Goal: Task Accomplishment & Management: Complete application form

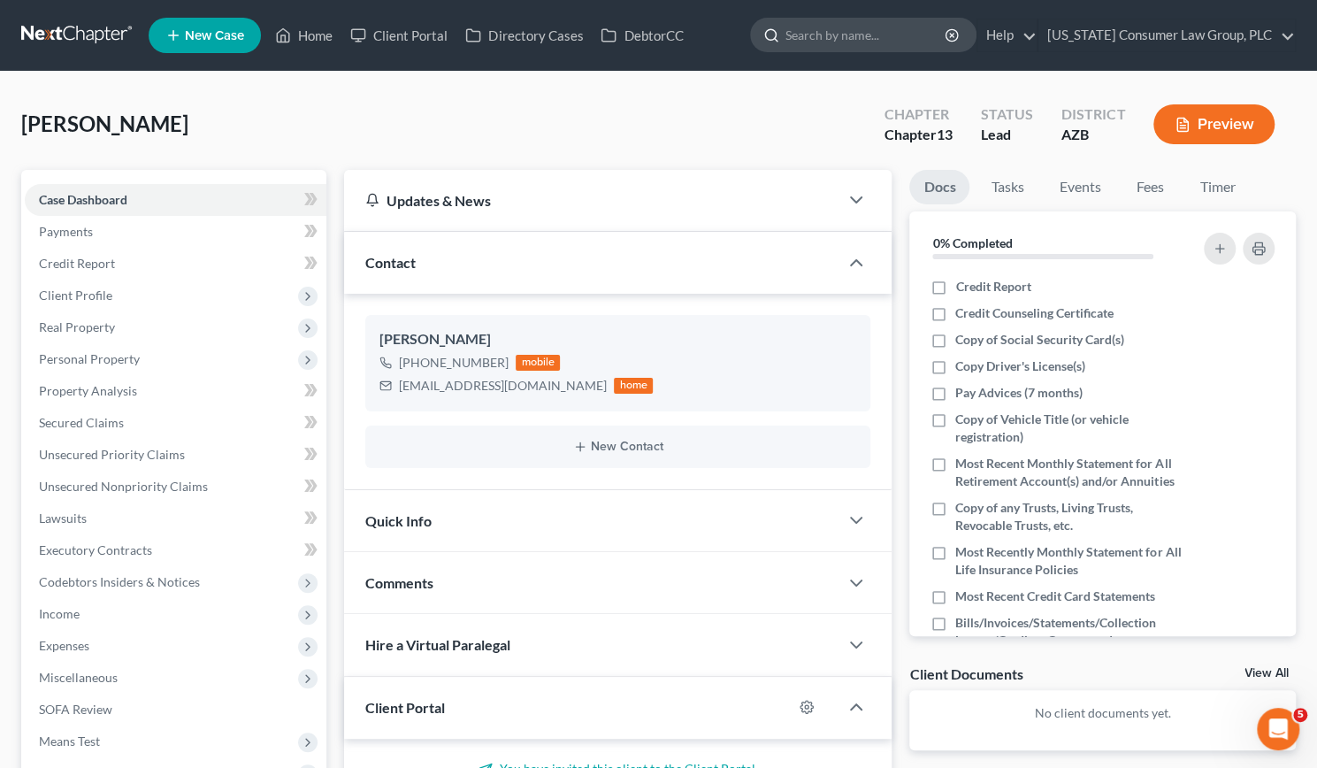
click at [846, 37] on input "search" at bounding box center [866, 35] width 162 height 33
type input "[PERSON_NAME]"
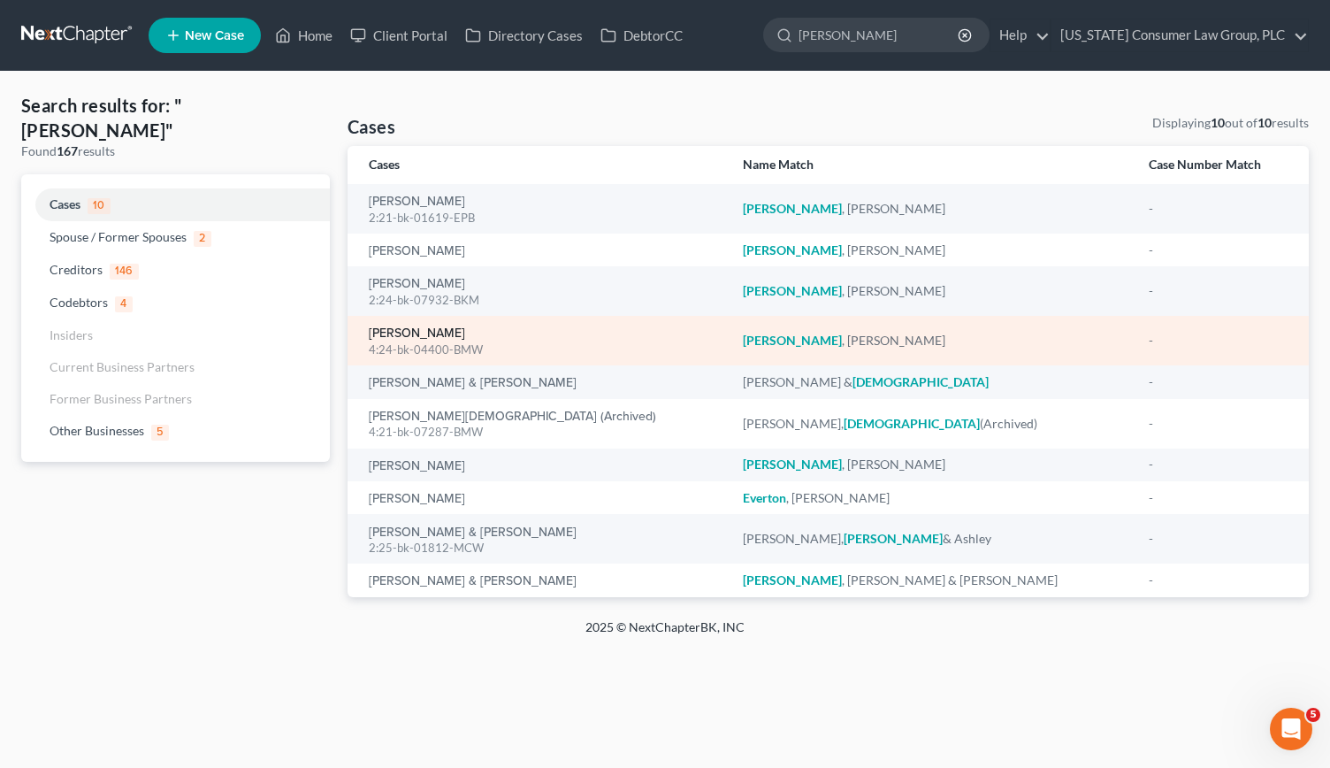
click at [419, 331] on link "[PERSON_NAME]" at bounding box center [417, 333] width 96 height 12
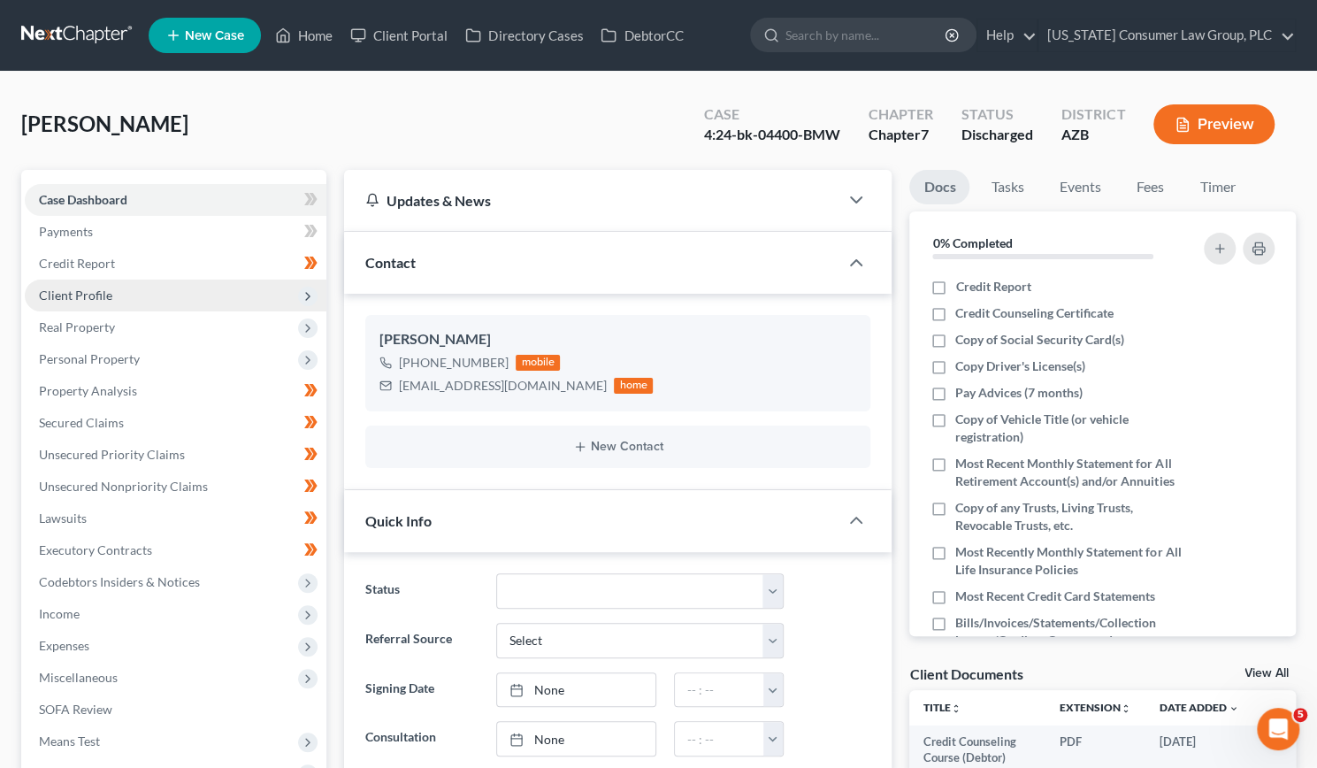
click at [68, 291] on span "Client Profile" at bounding box center [75, 294] width 73 height 15
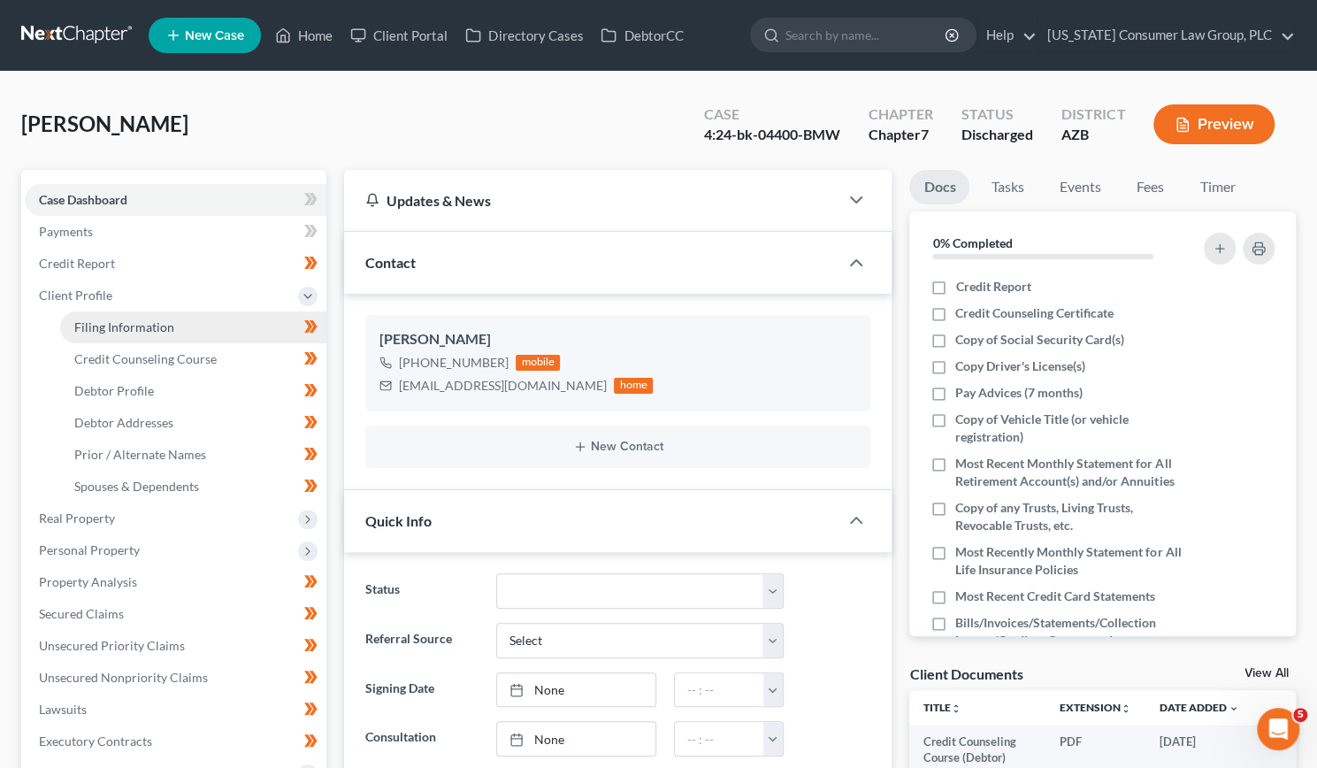
click at [98, 316] on link "Filing Information" at bounding box center [193, 327] width 266 height 32
select select "1"
select select "0"
select select "3"
